Goal: Information Seeking & Learning: Learn about a topic

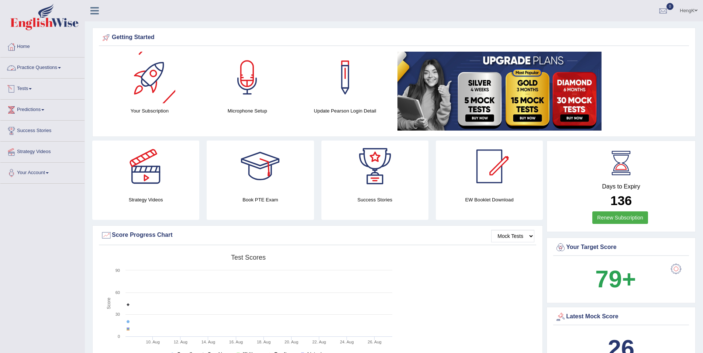
click at [59, 69] on link "Practice Questions" at bounding box center [42, 67] width 84 height 18
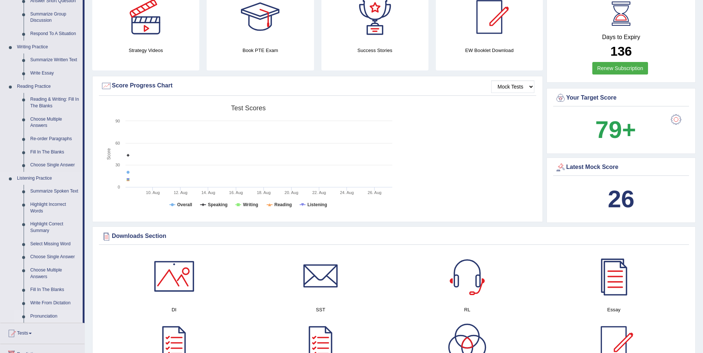
scroll to position [221, 0]
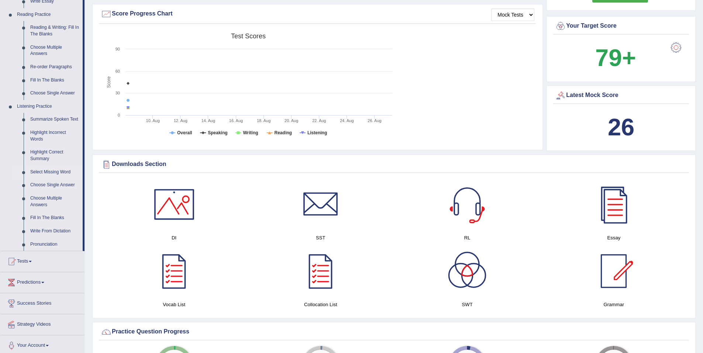
click at [55, 170] on link "Select Missing Word" at bounding box center [55, 172] width 56 height 13
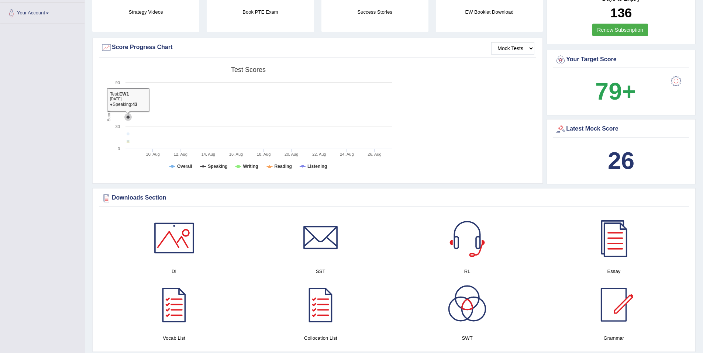
scroll to position [263, 0]
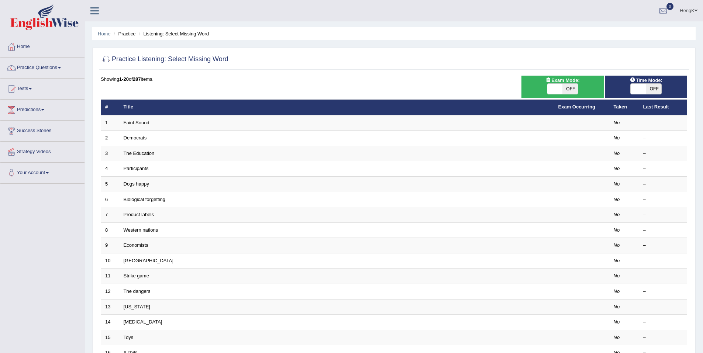
click at [652, 91] on span "OFF" at bounding box center [653, 89] width 15 height 10
checkbox input "true"
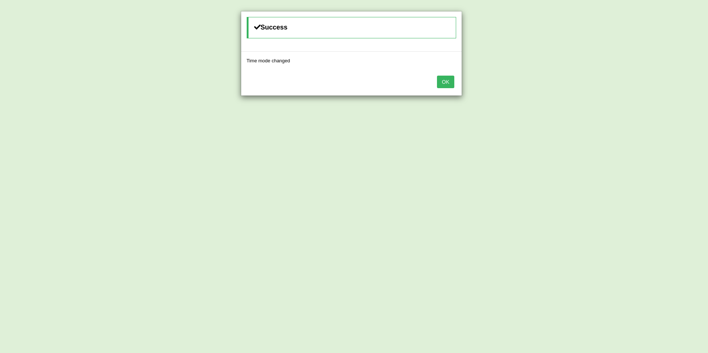
click at [453, 83] on button "OK" at bounding box center [445, 82] width 17 height 13
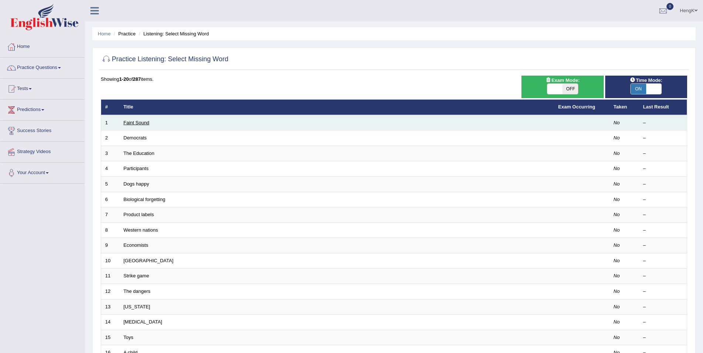
click at [137, 124] on link "Faint Sound" at bounding box center [137, 123] width 26 height 6
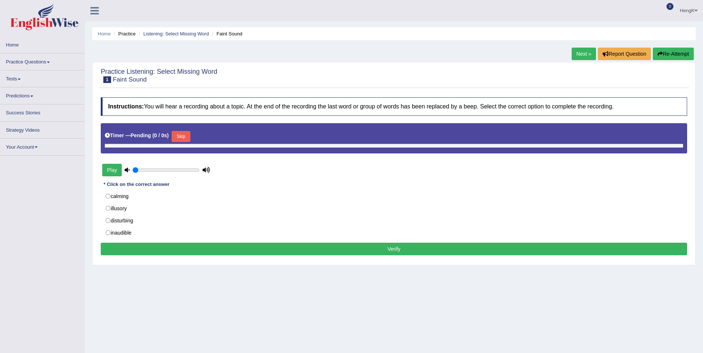
type input "1"
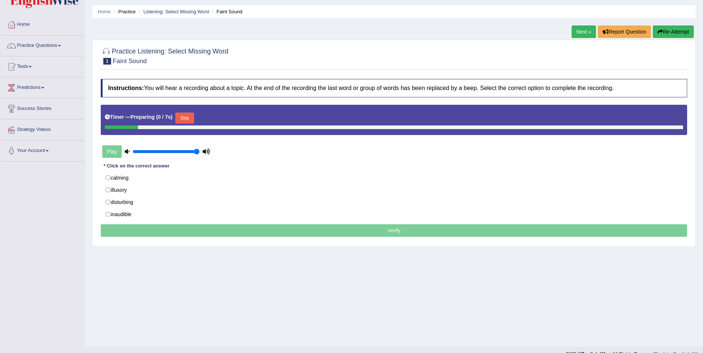
scroll to position [34, 0]
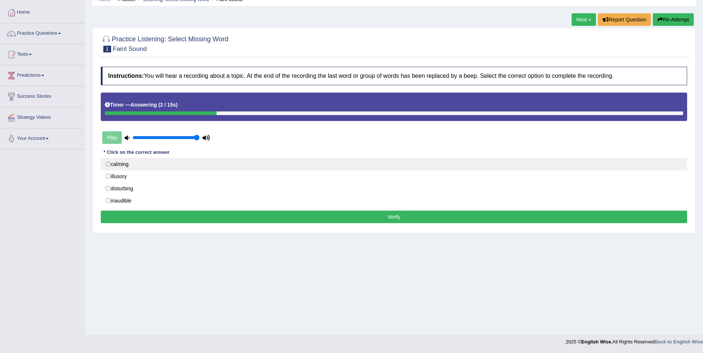
click at [105, 165] on label "calming" at bounding box center [394, 164] width 586 height 13
radio input "true"
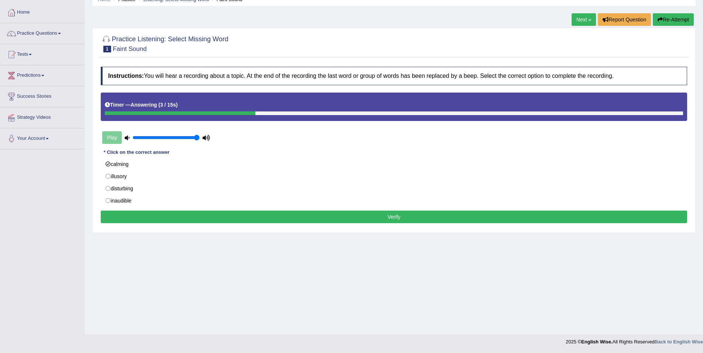
click at [397, 220] on button "Verify" at bounding box center [394, 217] width 586 height 13
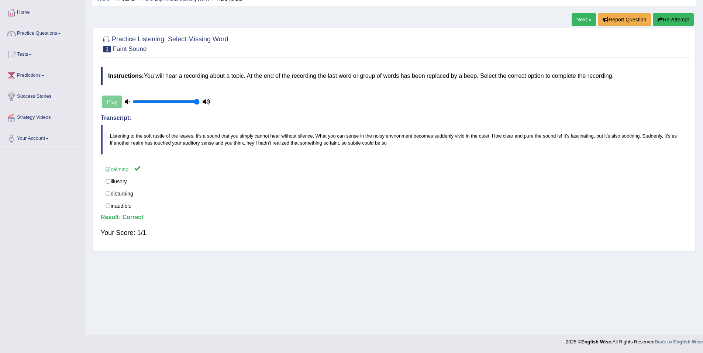
click at [582, 18] on link "Next »" at bounding box center [584, 19] width 24 height 13
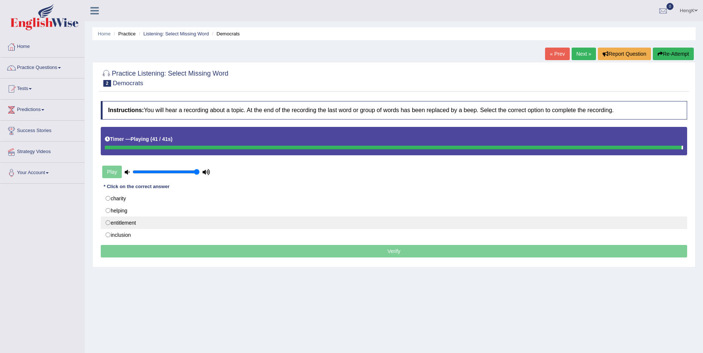
click at [107, 225] on label "entitlement" at bounding box center [394, 223] width 586 height 13
radio input "true"
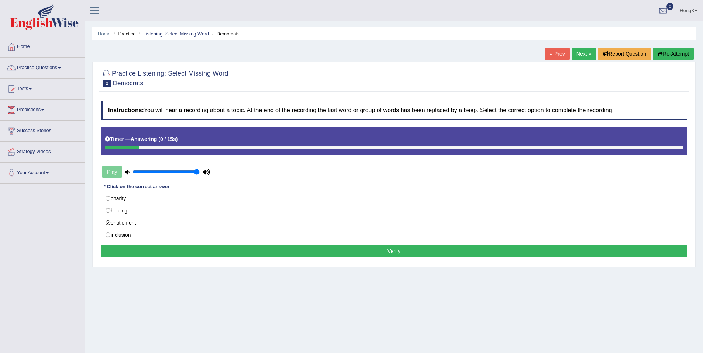
click at [397, 255] on button "Verify" at bounding box center [394, 251] width 586 height 13
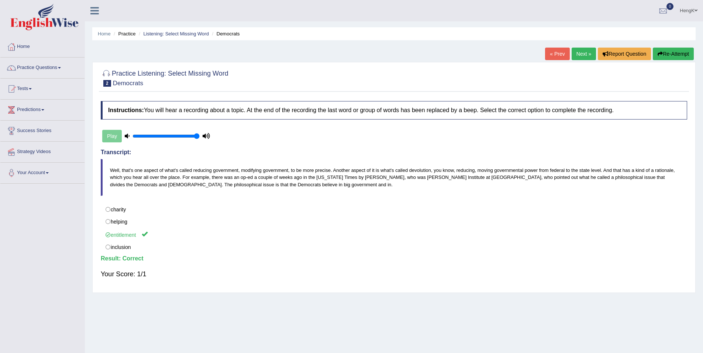
drag, startPoint x: 581, startPoint y: 53, endPoint x: 576, endPoint y: 77, distance: 25.2
click at [581, 52] on link "Next »" at bounding box center [584, 54] width 24 height 13
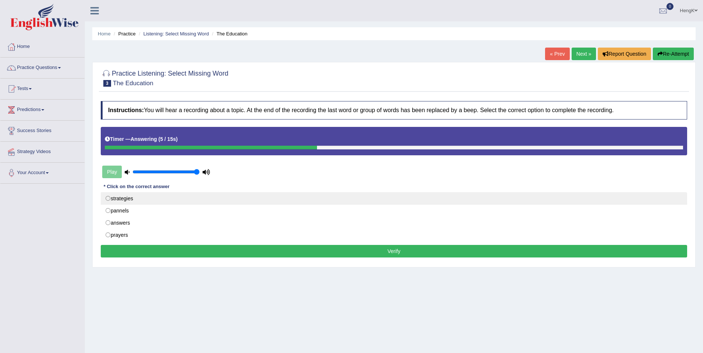
click at [106, 201] on label "strategies" at bounding box center [394, 198] width 586 height 13
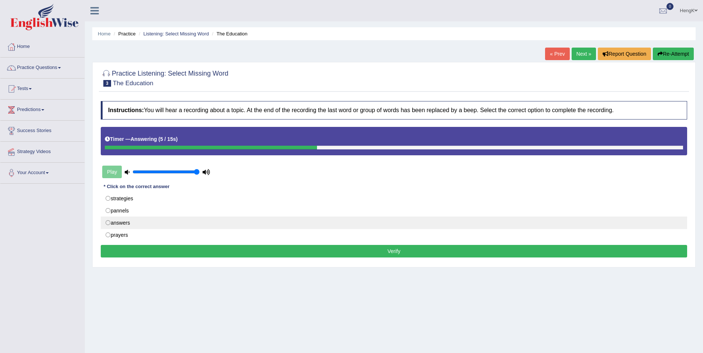
radio input "true"
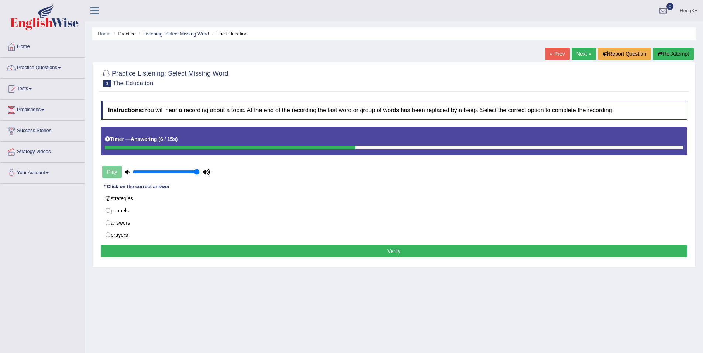
drag, startPoint x: 389, startPoint y: 252, endPoint x: 396, endPoint y: 253, distance: 6.7
click at [390, 252] on button "Verify" at bounding box center [394, 251] width 586 height 13
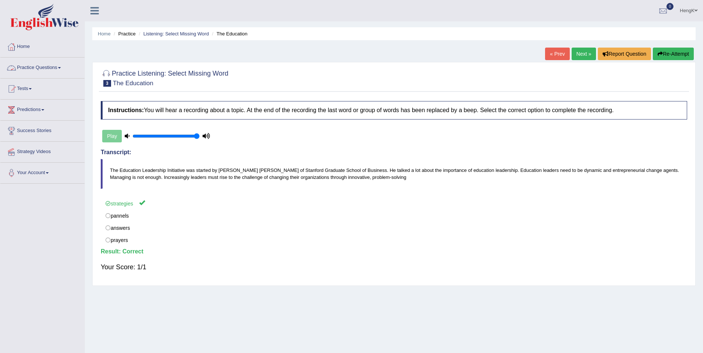
click at [61, 68] on span at bounding box center [59, 67] width 3 height 1
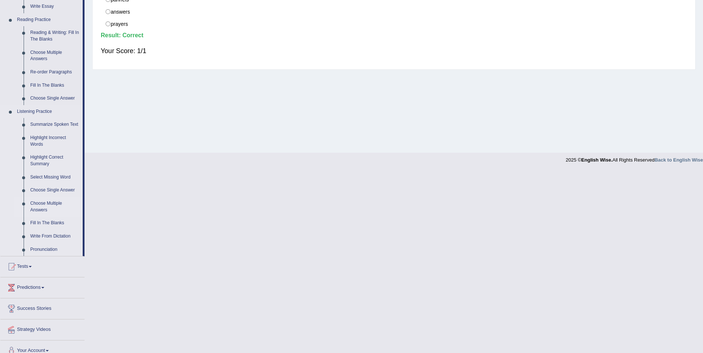
scroll to position [221, 0]
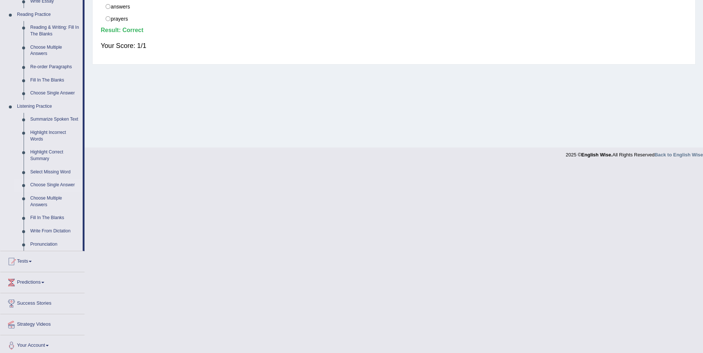
click at [55, 184] on link "Choose Single Answer" at bounding box center [55, 185] width 56 height 13
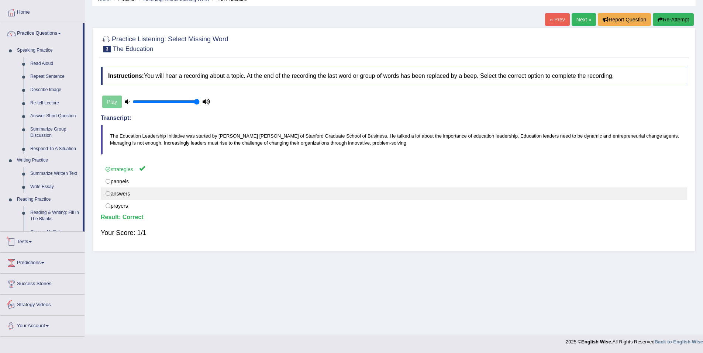
scroll to position [62, 0]
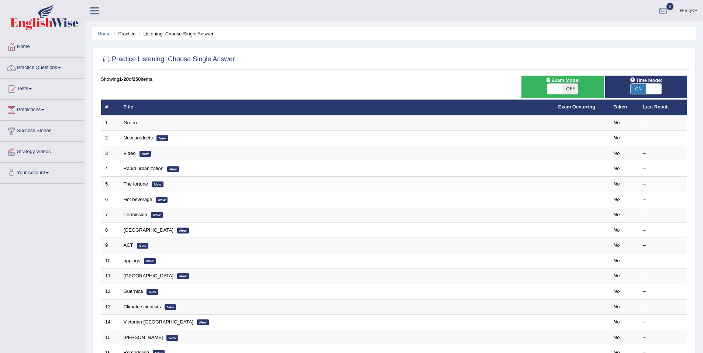
click at [656, 88] on span at bounding box center [653, 89] width 15 height 10
checkbox input "false"
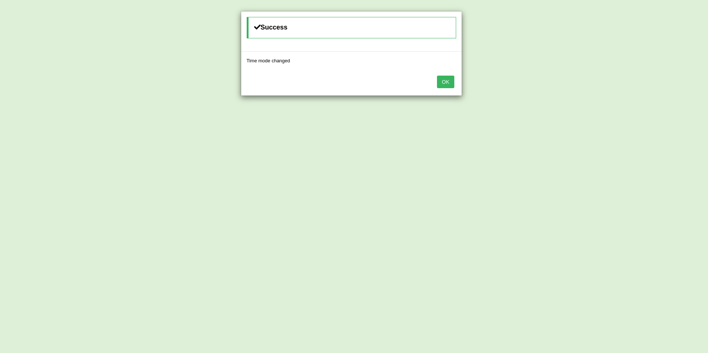
drag, startPoint x: 450, startPoint y: 84, endPoint x: 442, endPoint y: 97, distance: 15.3
click at [450, 86] on button "OK" at bounding box center [445, 82] width 17 height 13
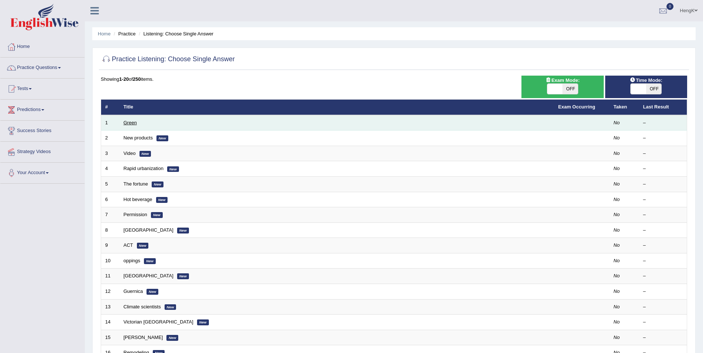
click at [131, 124] on link "Green" at bounding box center [130, 123] width 13 height 6
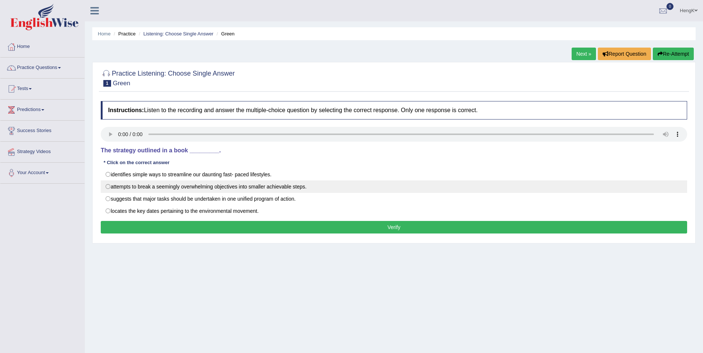
click at [109, 188] on label "attempts to break a seemingly overwhelming objectives into smaller achievable s…" at bounding box center [394, 186] width 586 height 13
radio input "true"
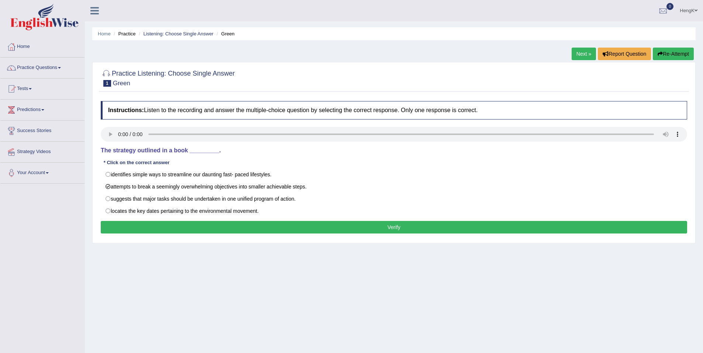
click at [400, 231] on button "Verify" at bounding box center [394, 227] width 586 height 13
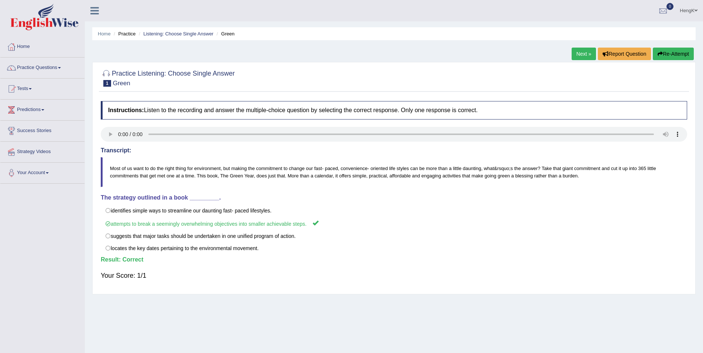
click at [580, 57] on link "Next »" at bounding box center [584, 54] width 24 height 13
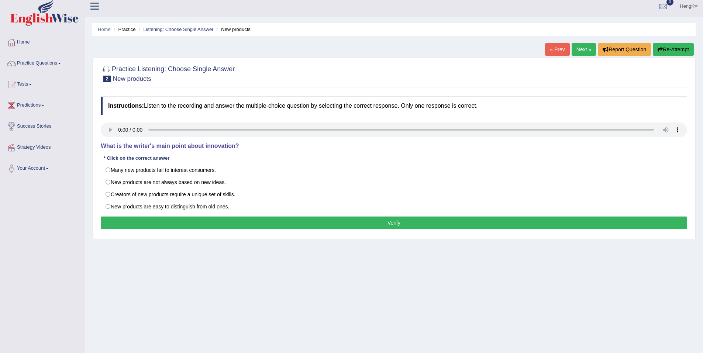
scroll to position [34, 0]
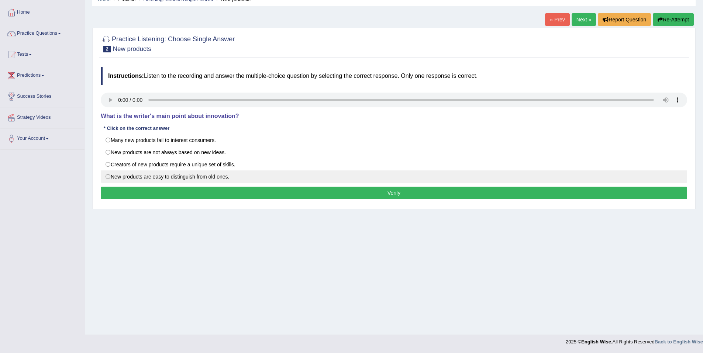
click at [209, 179] on label "New products are easy to distinguish from old ones." at bounding box center [394, 176] width 586 height 13
radio input "true"
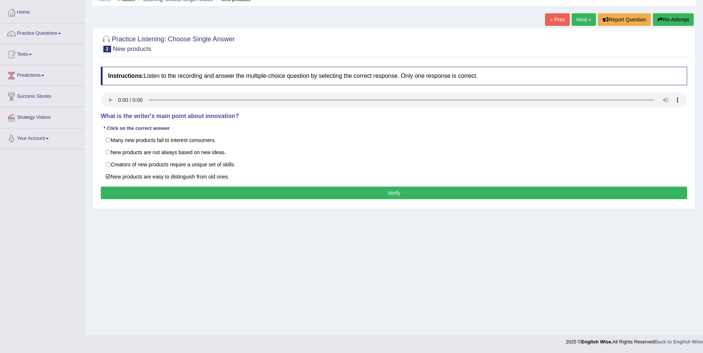
click at [397, 197] on button "Verify" at bounding box center [394, 193] width 586 height 13
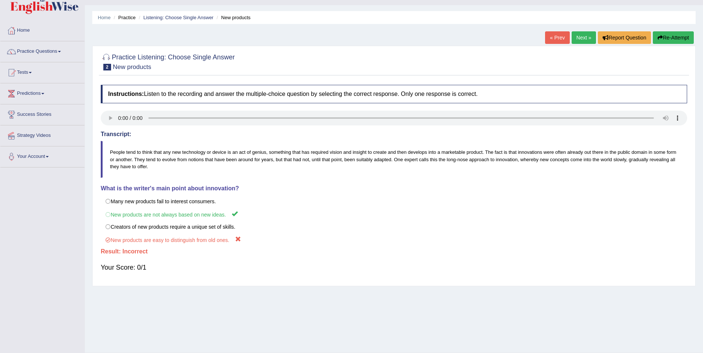
scroll to position [0, 0]
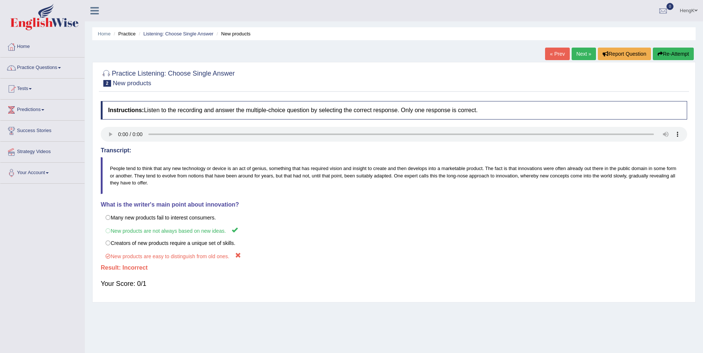
click at [61, 69] on link "Practice Questions" at bounding box center [42, 67] width 84 height 18
